Goal: Navigation & Orientation: Find specific page/section

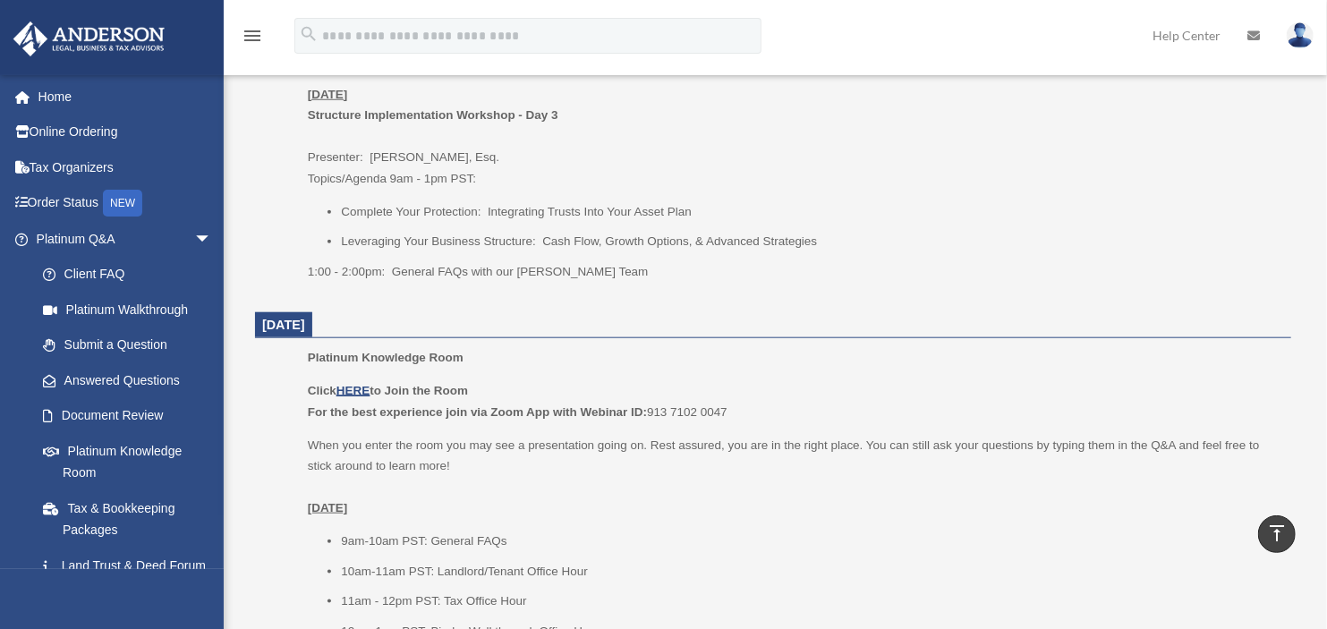
scroll to position [947, 0]
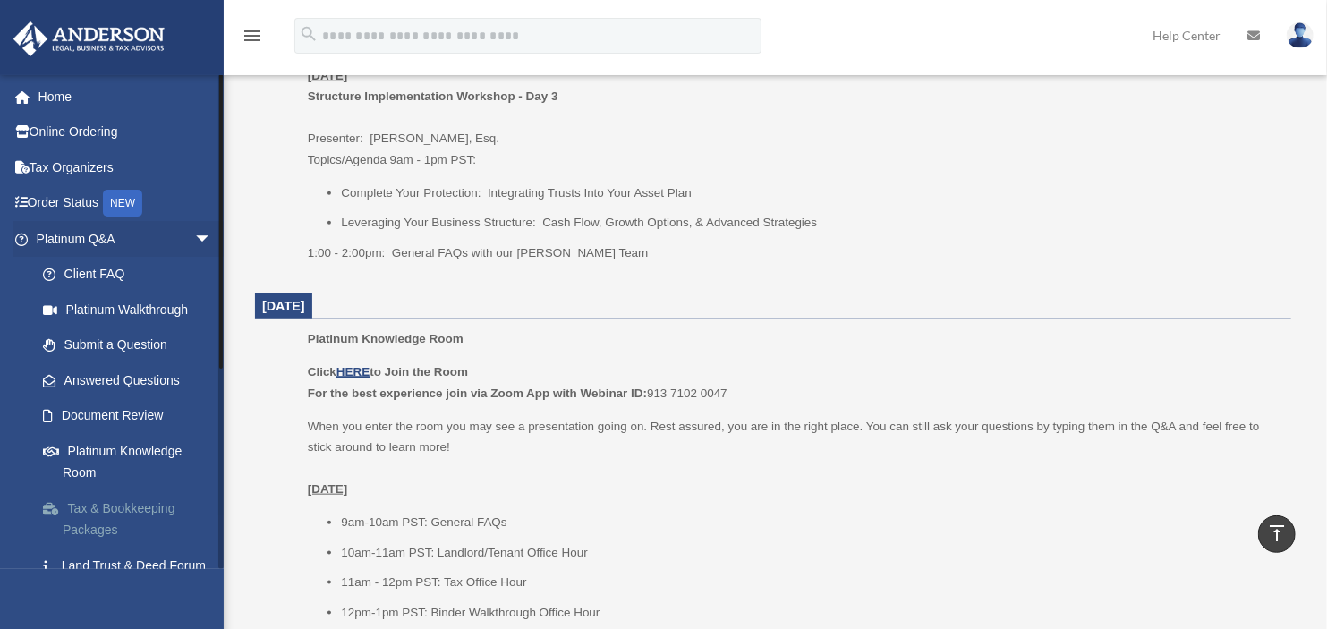
click at [115, 515] on link "Tax & Bookkeeping Packages" at bounding box center [132, 518] width 214 height 57
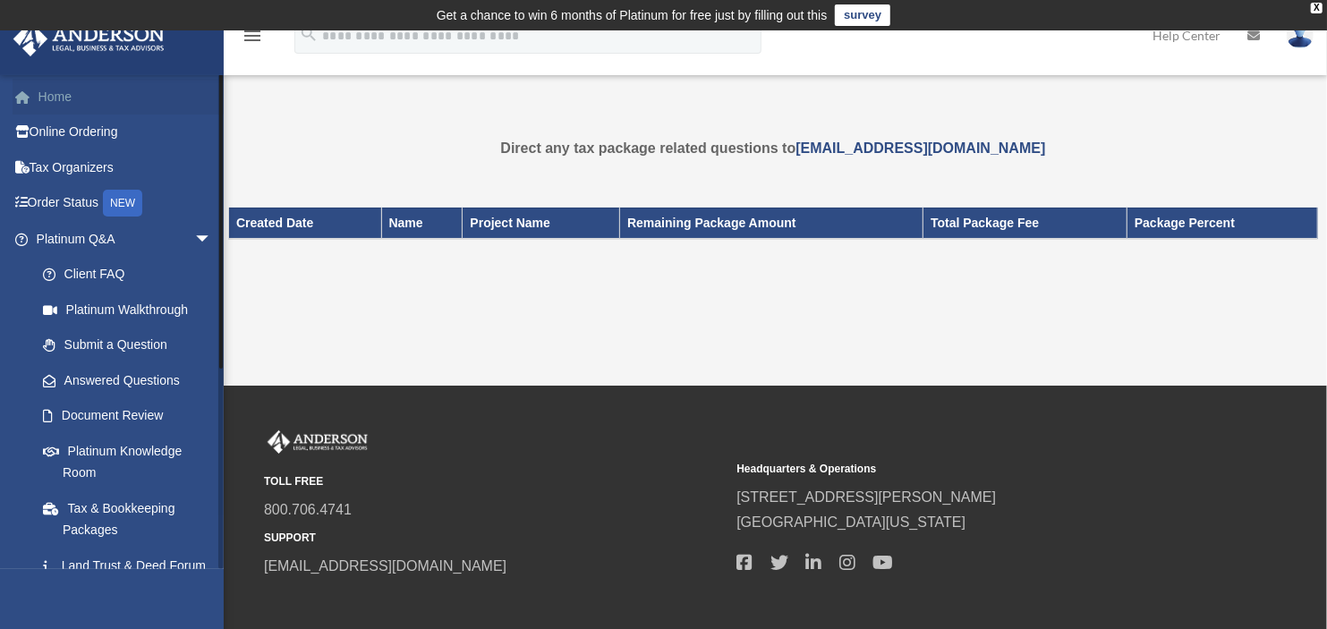
click at [68, 103] on link "Home" at bounding box center [126, 97] width 226 height 36
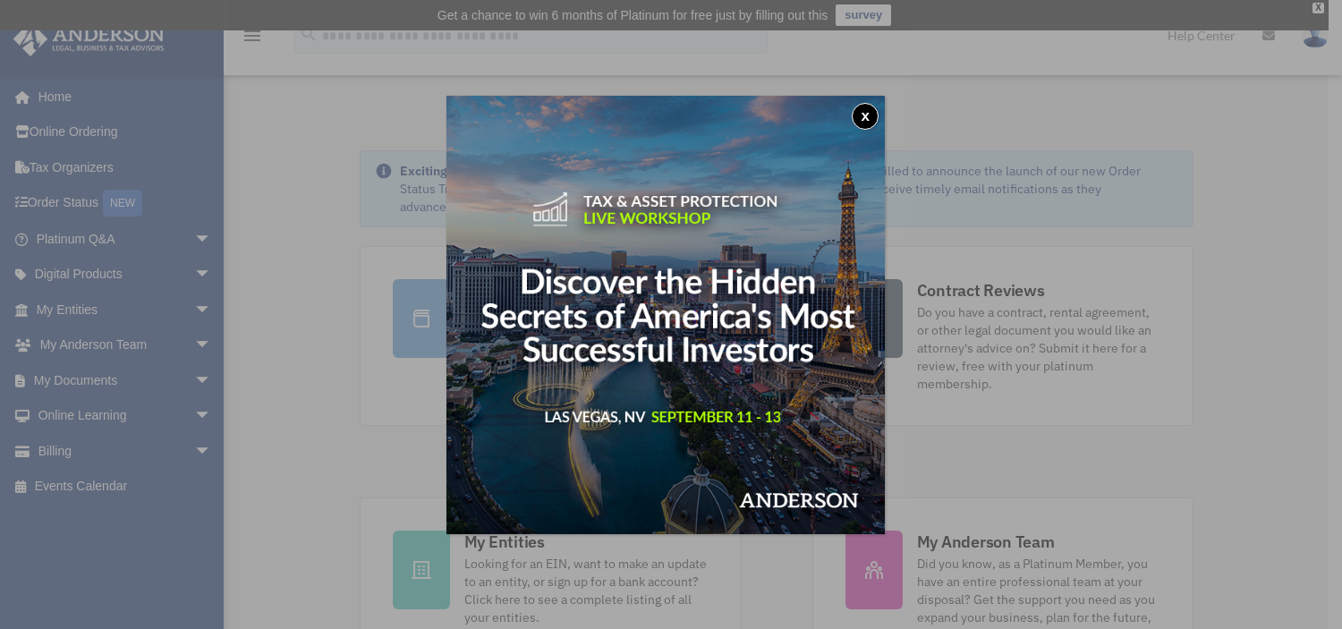
click at [868, 112] on button "x" at bounding box center [865, 116] width 27 height 27
